Goal: Task Accomplishment & Management: Manage account settings

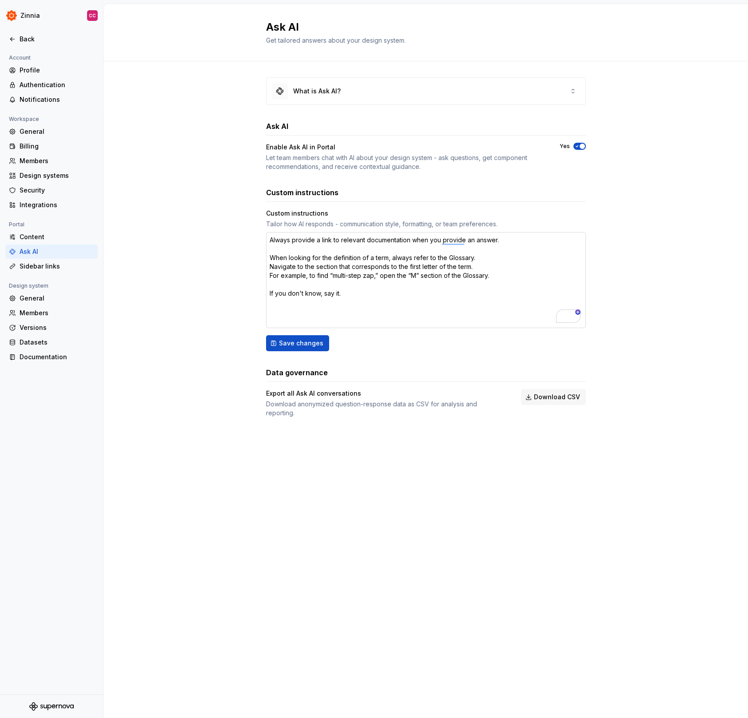
click at [372, 258] on textarea "Always provide a link to relevant documentation when you provide an answer. Whe…" at bounding box center [426, 280] width 320 height 96
type textarea "Always provide a link to relevant documentation when you provide an answer. Whe…"
type textarea "*"
type textarea "Always provide a link to relevant documentation when you provide an answer. Whe…"
type textarea "*"
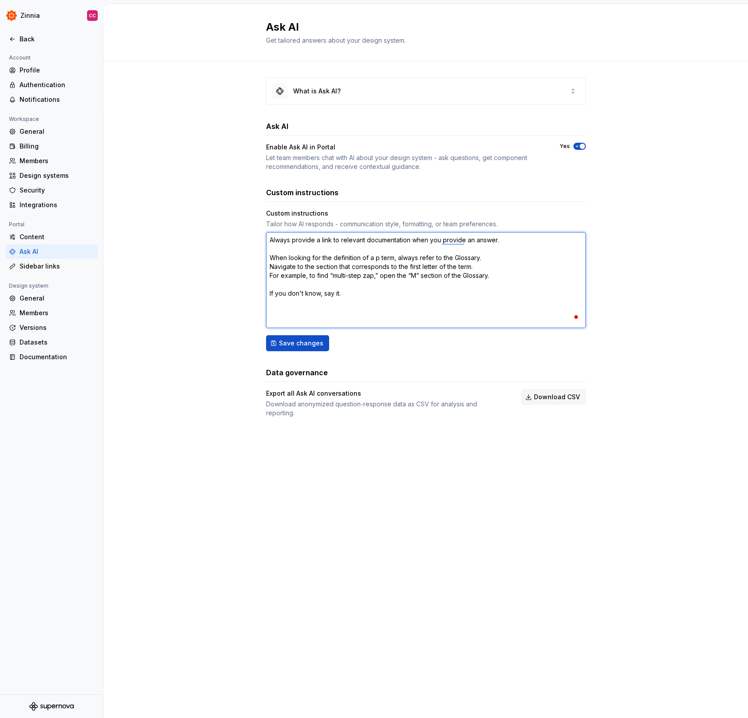
type textarea "Always provide a link to relevant documentation when you provide an answer. Whe…"
type textarea "*"
type textarea "Always provide a link to relevant documentation when you provide an answer. Whe…"
type textarea "*"
type textarea "Always provide a link to relevant documentation when you provide an answer. Whe…"
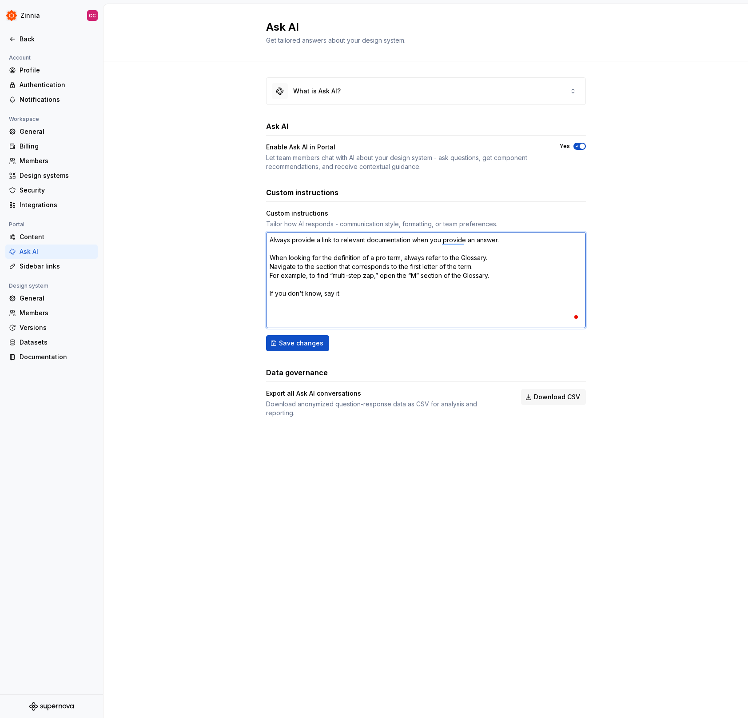
type textarea "*"
type textarea "Always provide a link to relevant documentation when you provide an answer. Whe…"
type textarea "*"
type textarea "Always provide a link to relevant documentation when you provide an answer. Whe…"
type textarea "*"
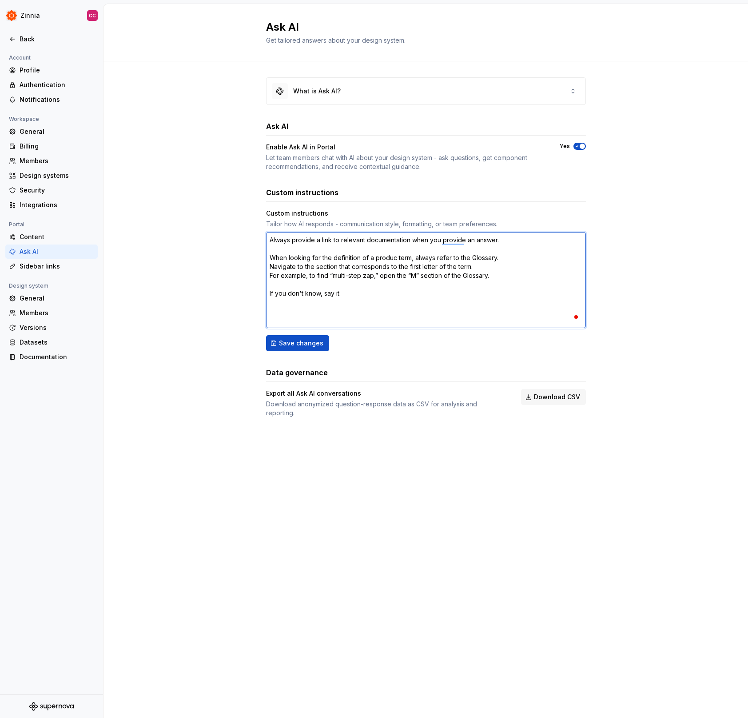
type textarea "Always provide a link to relevant documentation when you provide an answer. Whe…"
type textarea "*"
type textarea "Always provide a link to relevant documentation when you provide an answer. Whe…"
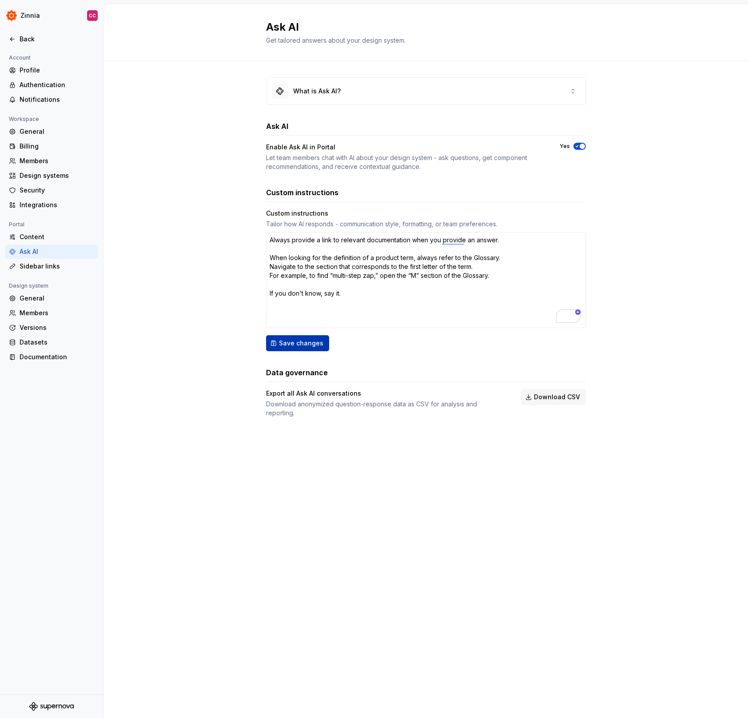
click at [296, 343] on span "Save changes" at bounding box center [301, 343] width 44 height 9
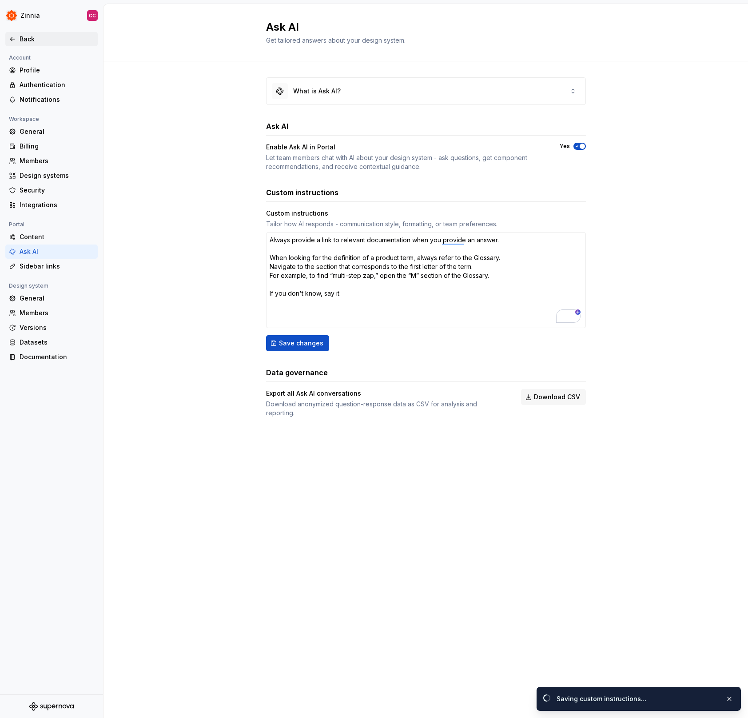
type textarea "*"
click at [27, 36] on div "Back" at bounding box center [57, 39] width 75 height 9
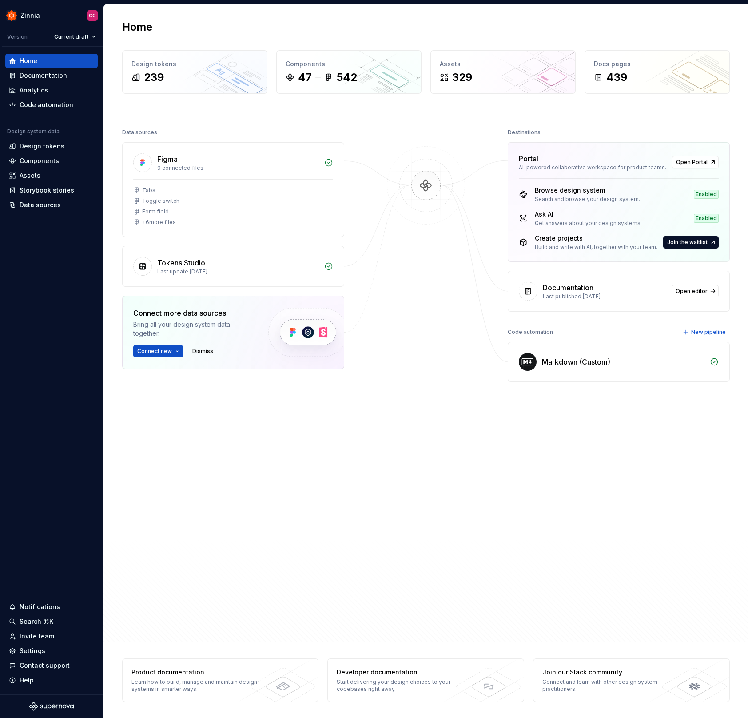
click at [628, 469] on div "Destinations Portal AI-powered collaborative workspace for product teams. Open …" at bounding box center [619, 341] width 222 height 431
click at [378, 495] on div "Data sources Figma 9 connected files Tabs Toggle switch Form field + 6 more fil…" at bounding box center [426, 359] width 608 height 466
click at [254, 205] on div "Tabs Toggle switch Form field + 6 more files" at bounding box center [233, 206] width 200 height 39
